Goal: Transaction & Acquisition: Subscribe to service/newsletter

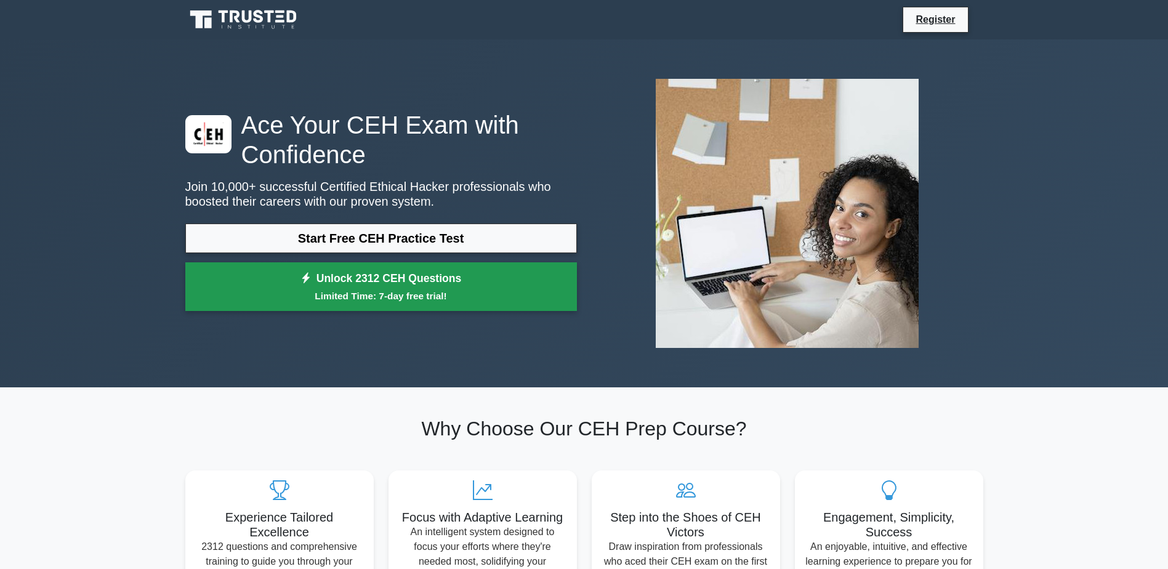
click at [432, 285] on link "Unlock 2312 CEH Questions Limited Time: 7-day free trial!" at bounding box center [381, 286] width 392 height 49
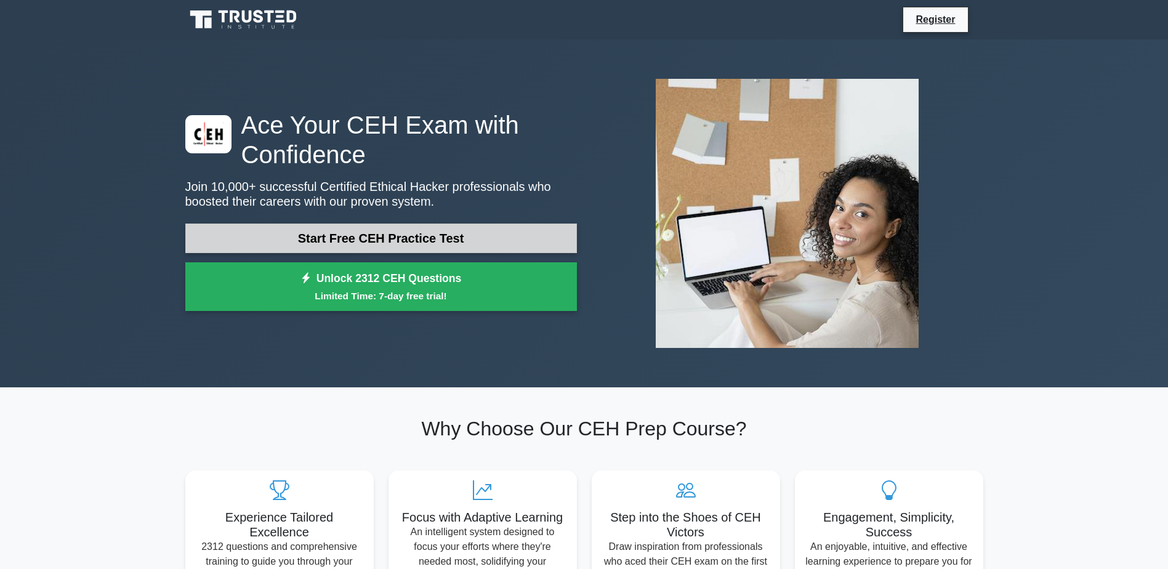
click at [314, 246] on link "Start Free CEH Practice Test" at bounding box center [381, 239] width 392 height 30
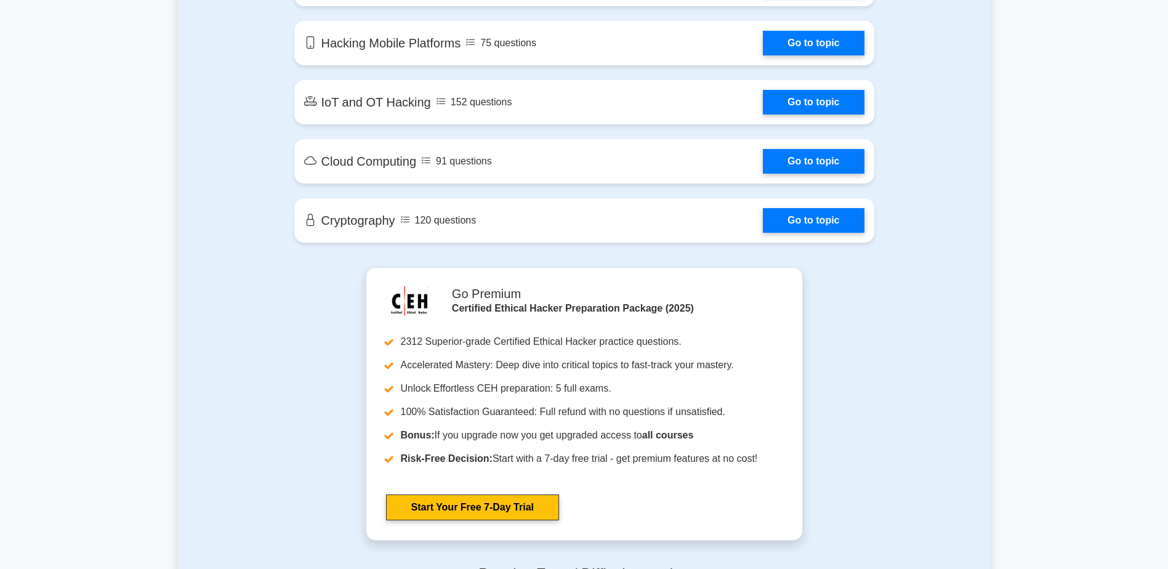
scroll to position [1663, 0]
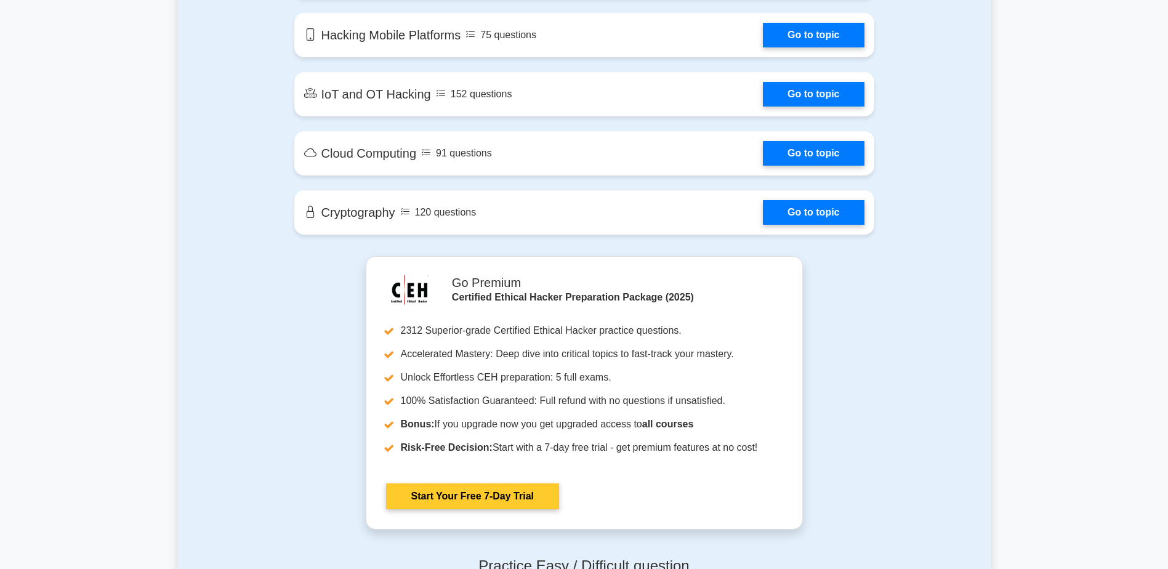
click at [493, 489] on link "Start Your Free 7-Day Trial" at bounding box center [472, 497] width 173 height 26
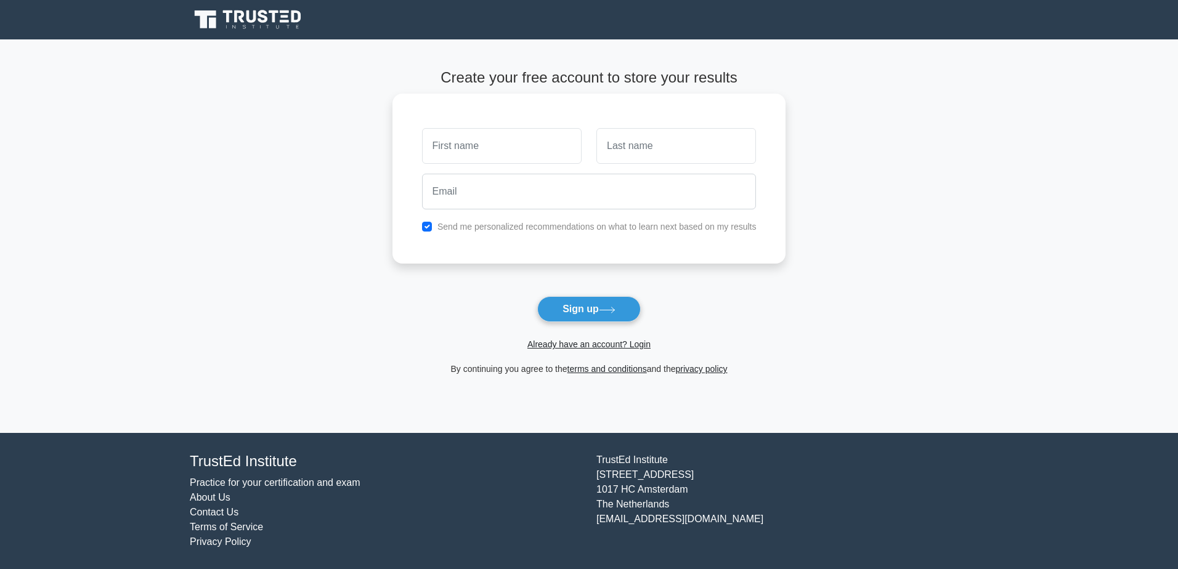
click at [505, 156] on input "text" at bounding box center [502, 146] width 160 height 36
type input "[PERSON_NAME]"
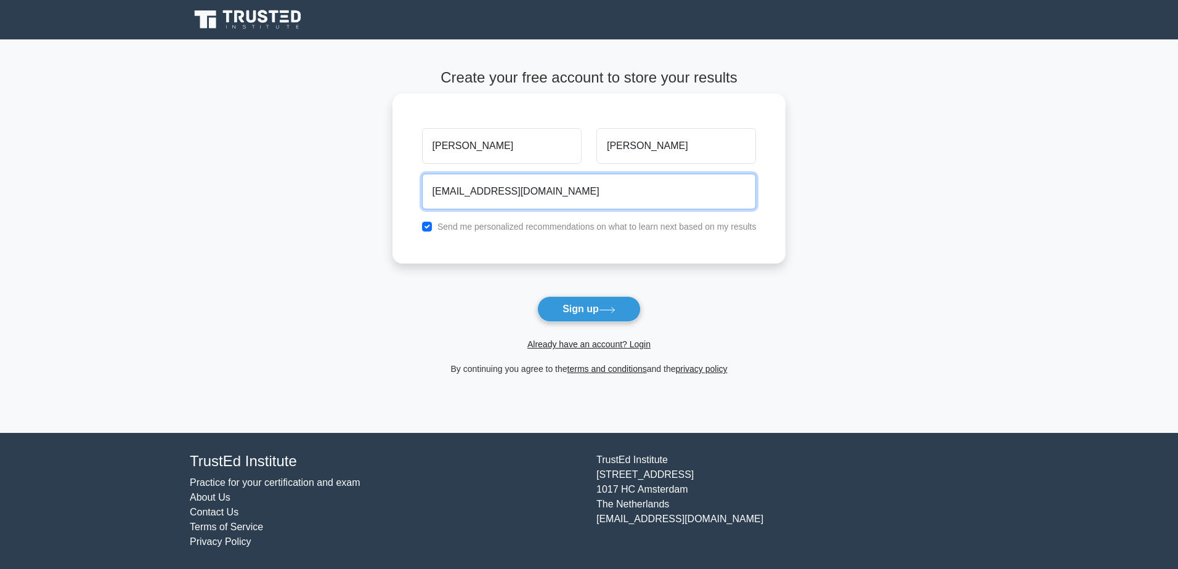
click at [565, 200] on input "[EMAIL_ADDRESS][DOMAIN_NAME]" at bounding box center [589, 192] width 334 height 36
type input "not_zeroz-day@proton.me"
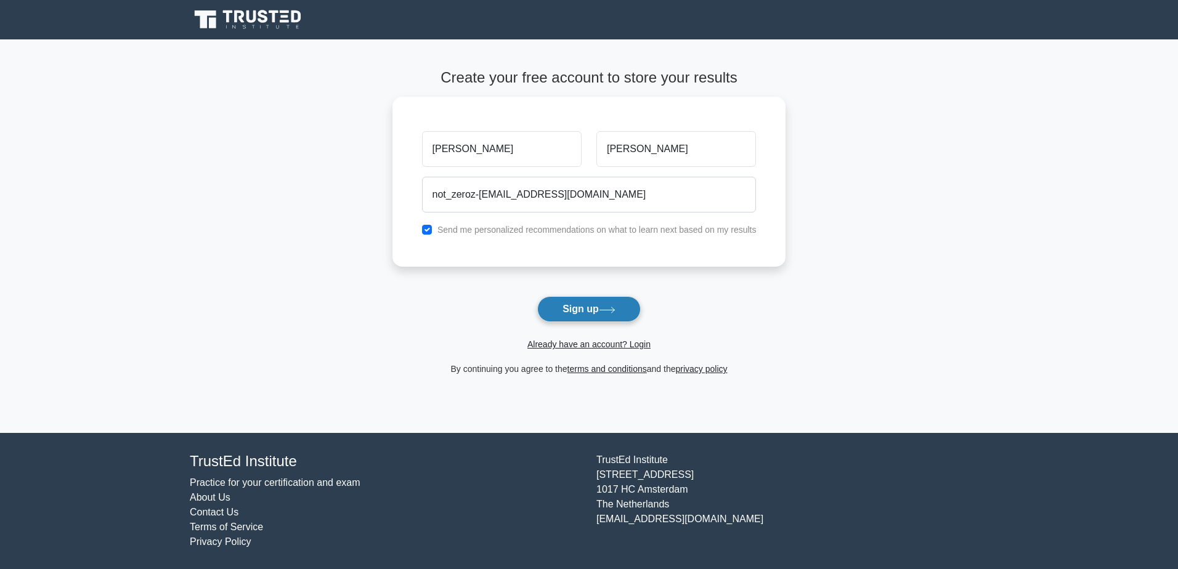
click at [602, 303] on button "Sign up" at bounding box center [588, 309] width 103 height 26
